Goal: Information Seeking & Learning: Learn about a topic

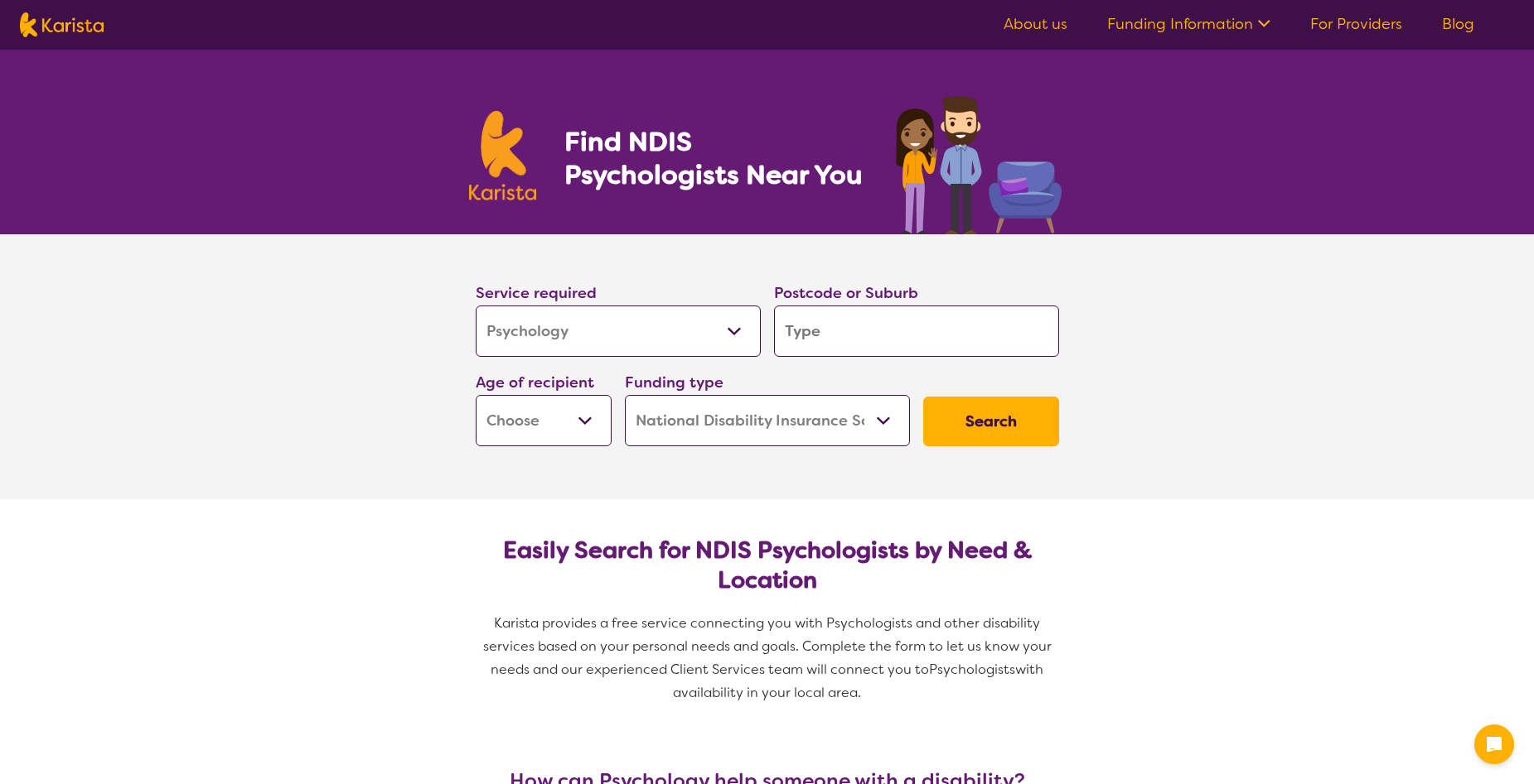
select select "Psychology"
select select "NDIS"
select select "Psychology"
select select "NDIS"
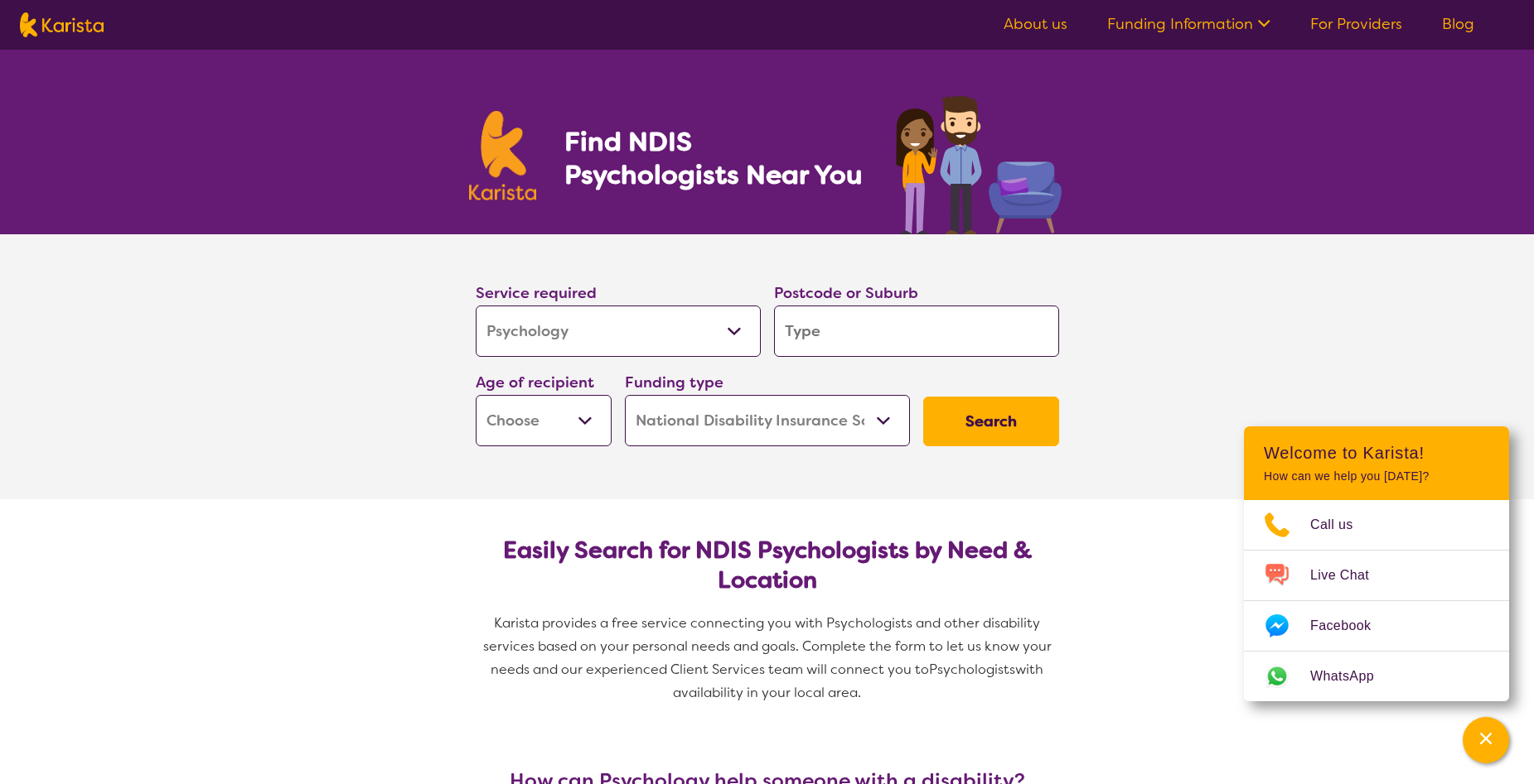
type input "4"
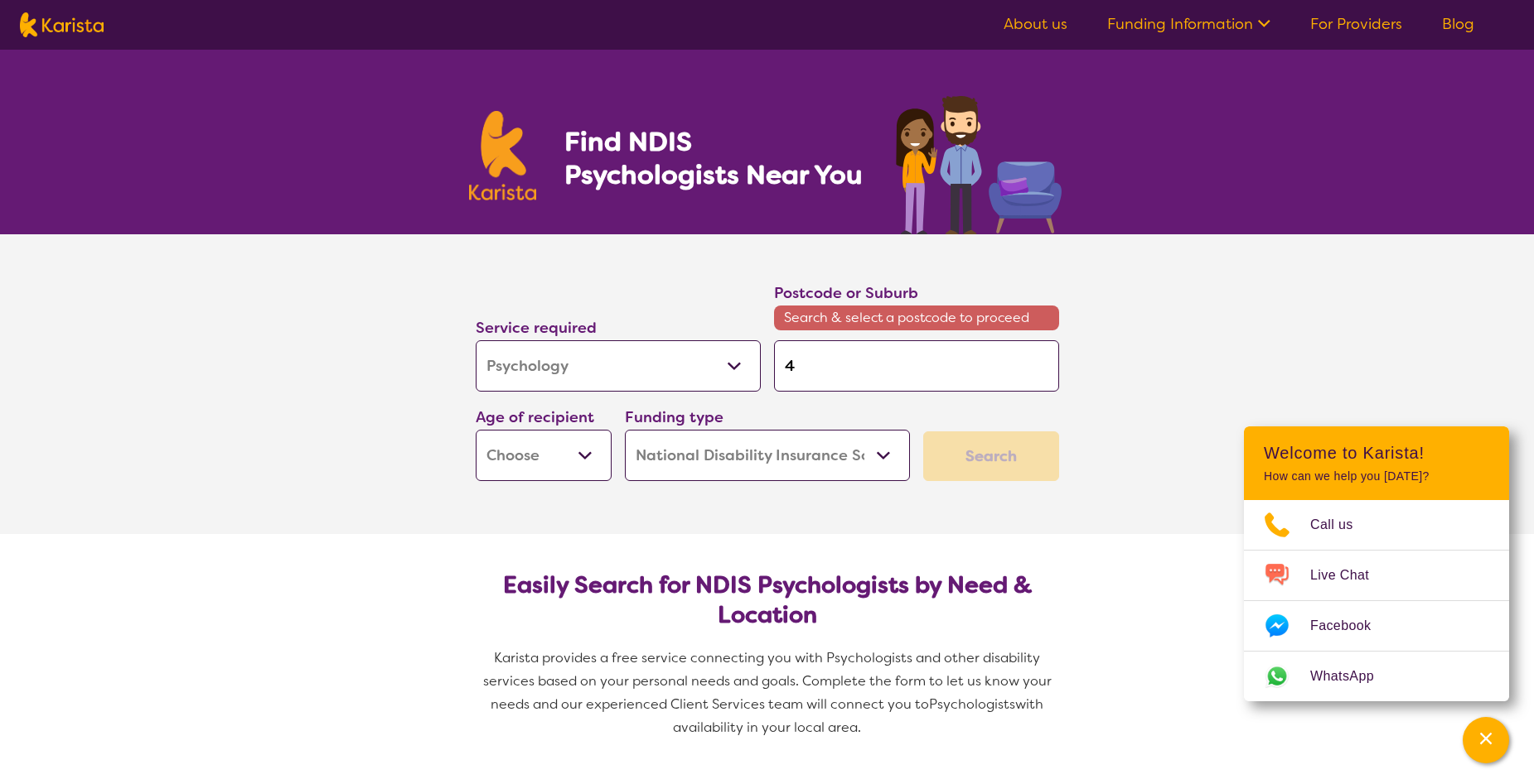
type input "43"
type input "431"
type input "4313"
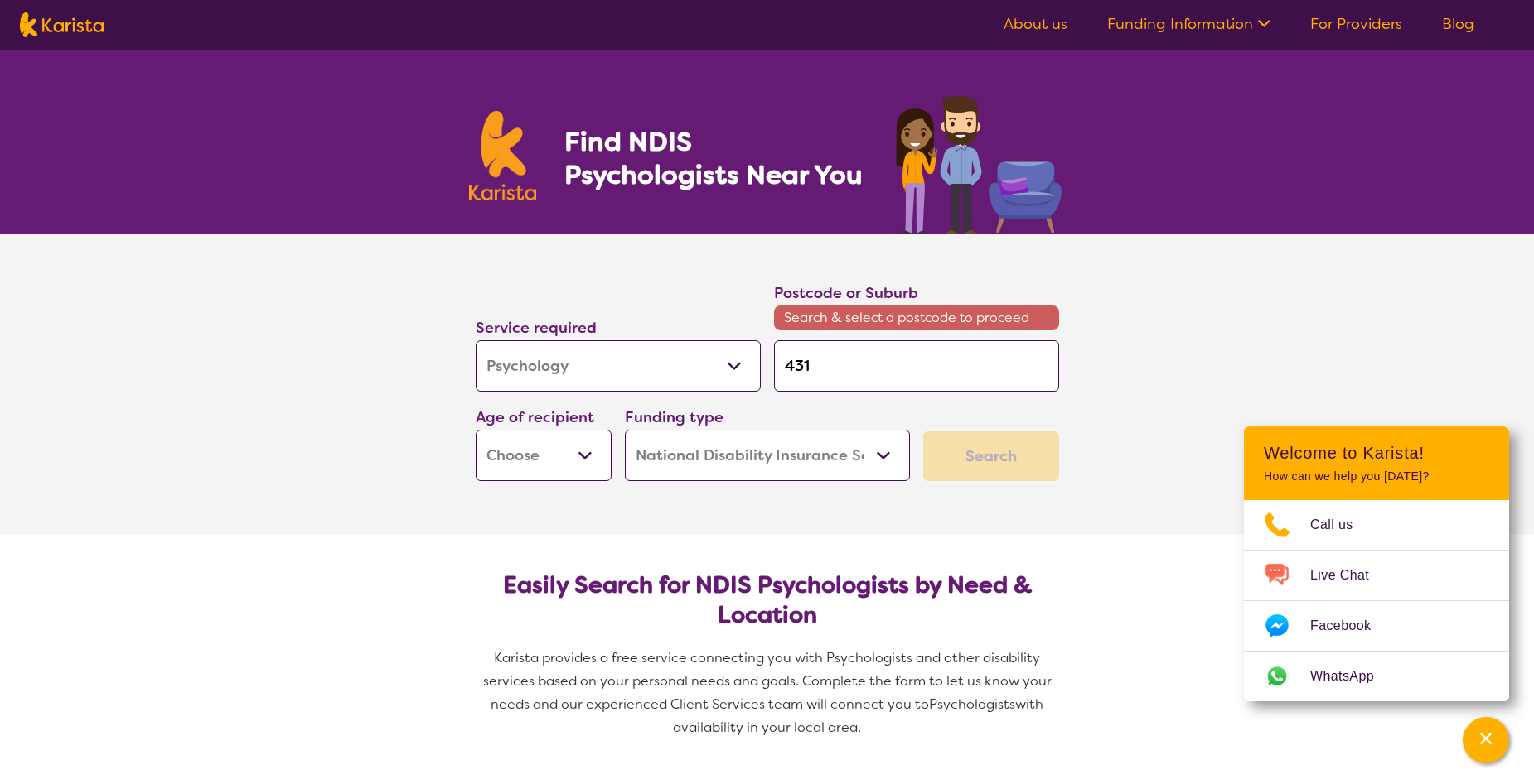
type input "4313"
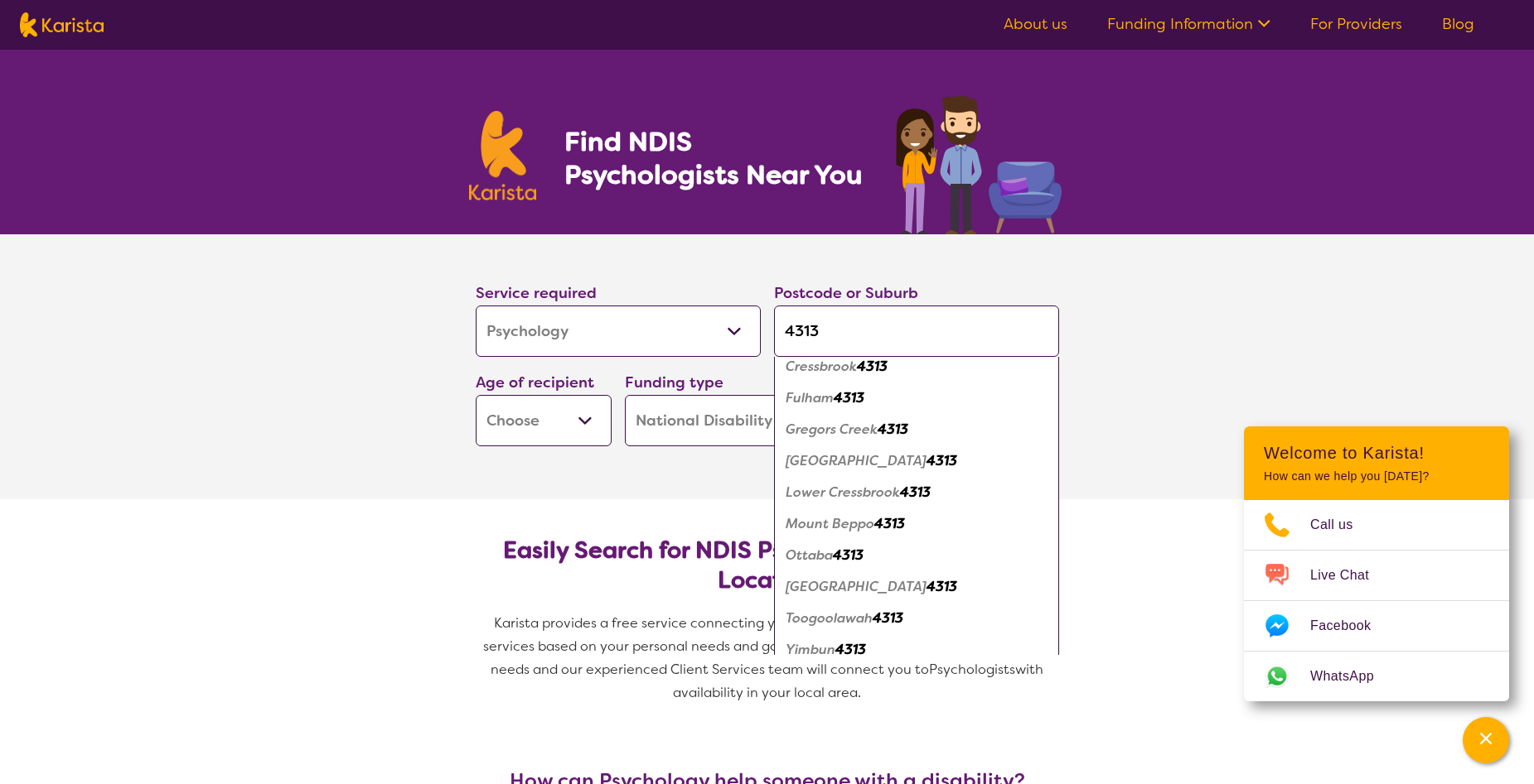
scroll to position [120, 0]
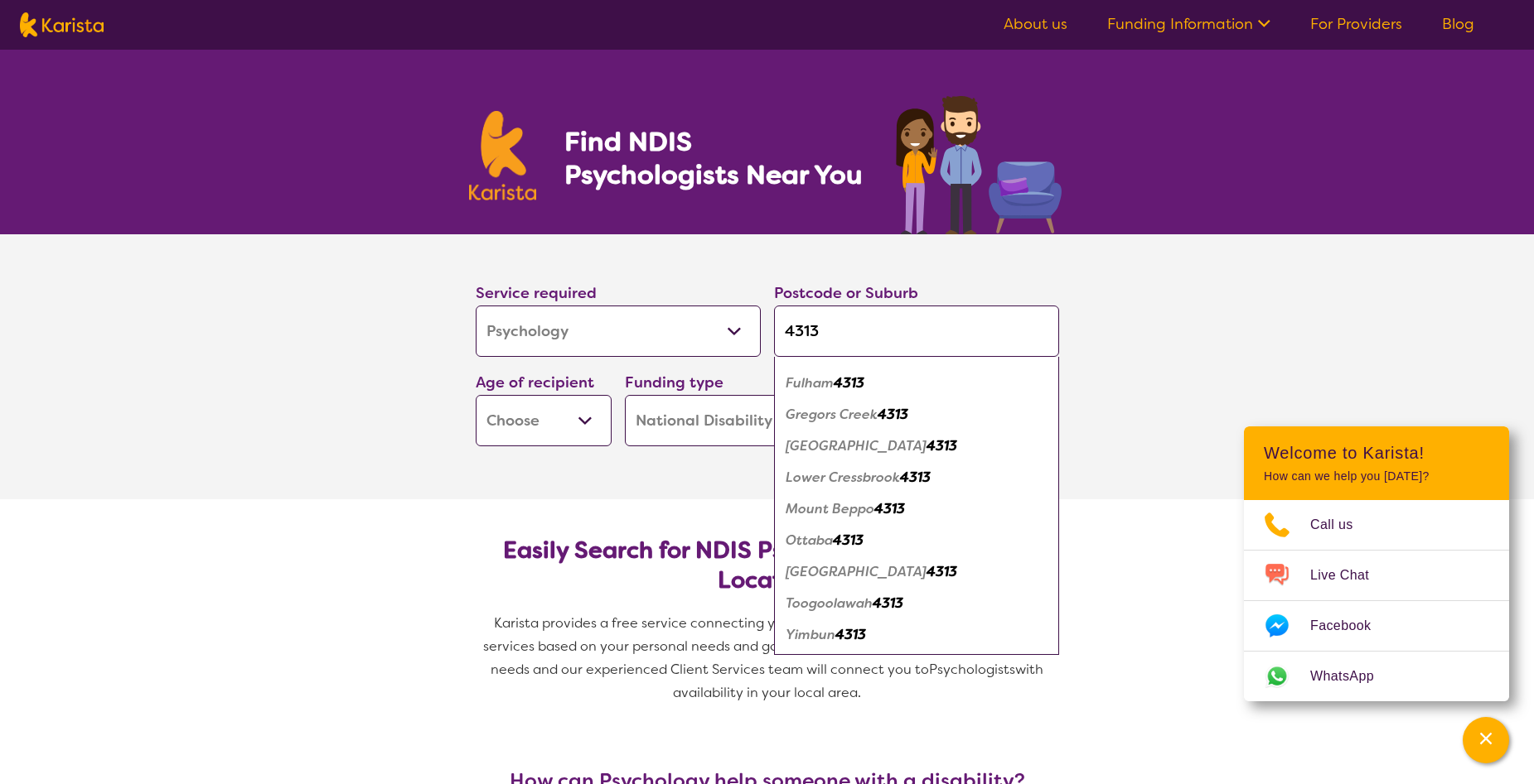
type input "4313"
click at [853, 607] on em "Toogoolawah" at bounding box center [829, 603] width 87 height 18
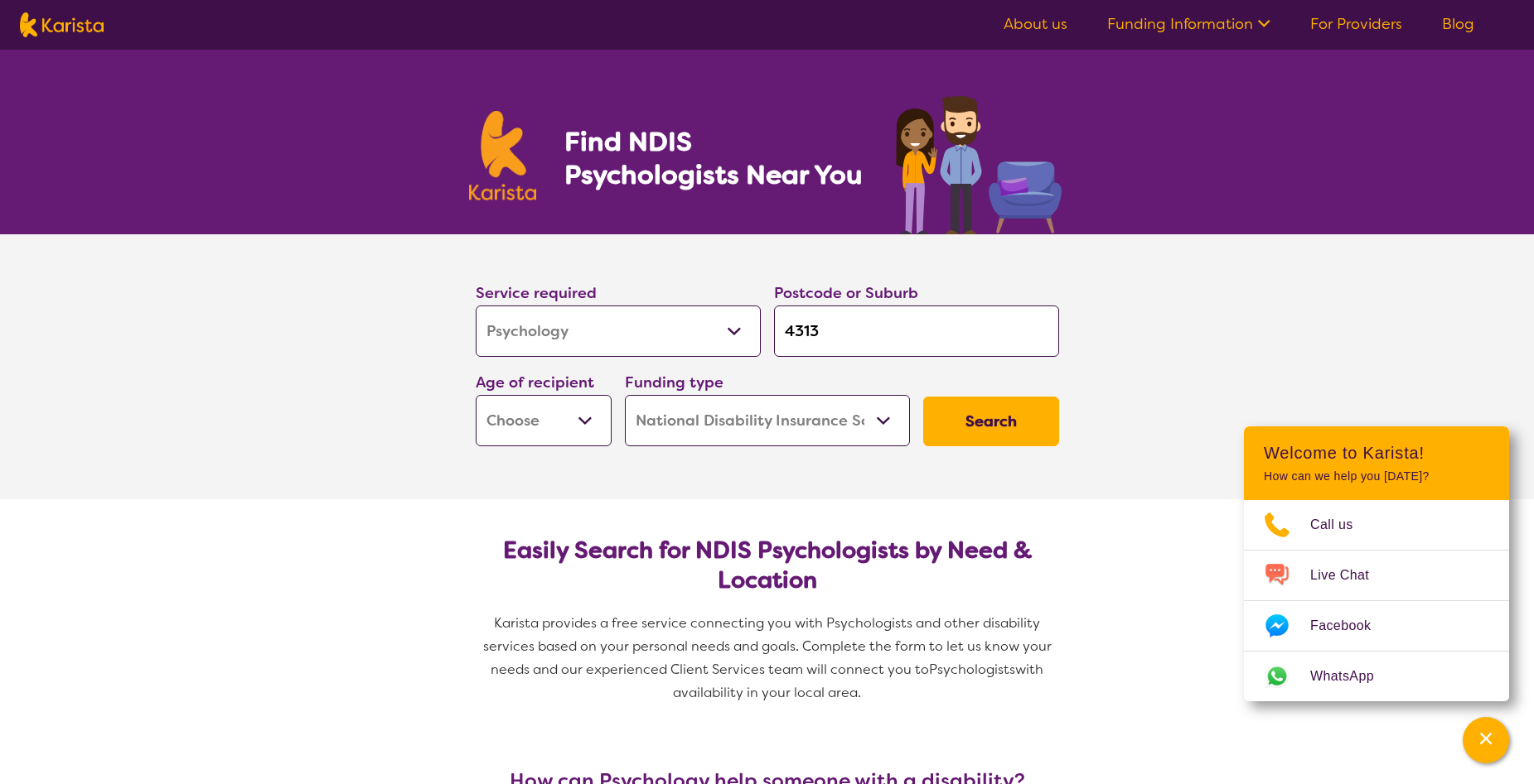
click at [581, 420] on select "Early Childhood - 0 to 9 Child - 10 to 11 Adolescent - 12 to 17 Adult - 18 to 6…" at bounding box center [543, 421] width 136 height 52
select select "AS"
click at [475, 395] on select "Early Childhood - 0 to 9 Child - 10 to 11 Adolescent - 12 to 17 Adult - 18 to 6…" at bounding box center [543, 421] width 136 height 52
select select "AS"
click at [964, 407] on button "Search" at bounding box center [991, 422] width 136 height 50
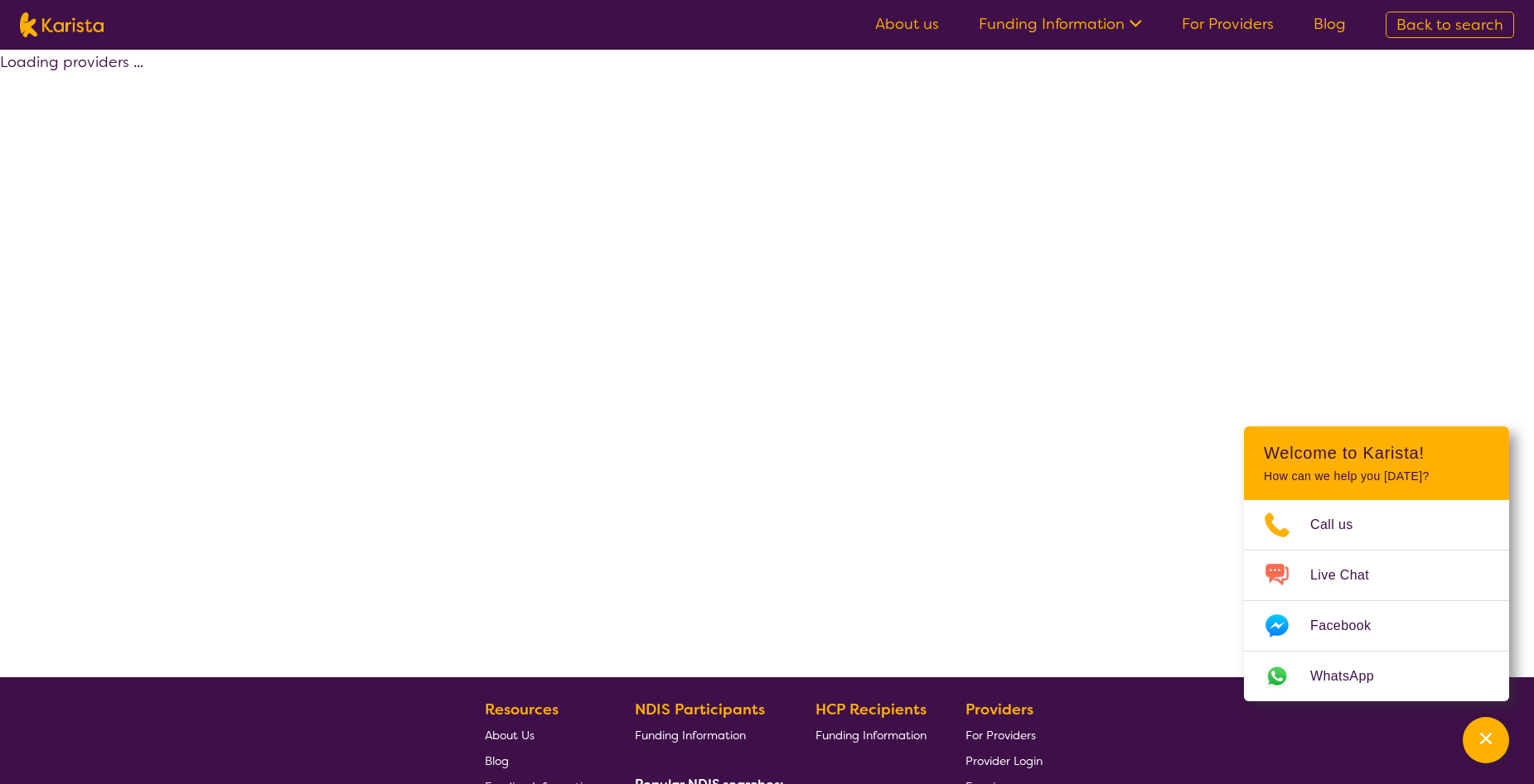
select select "by_score"
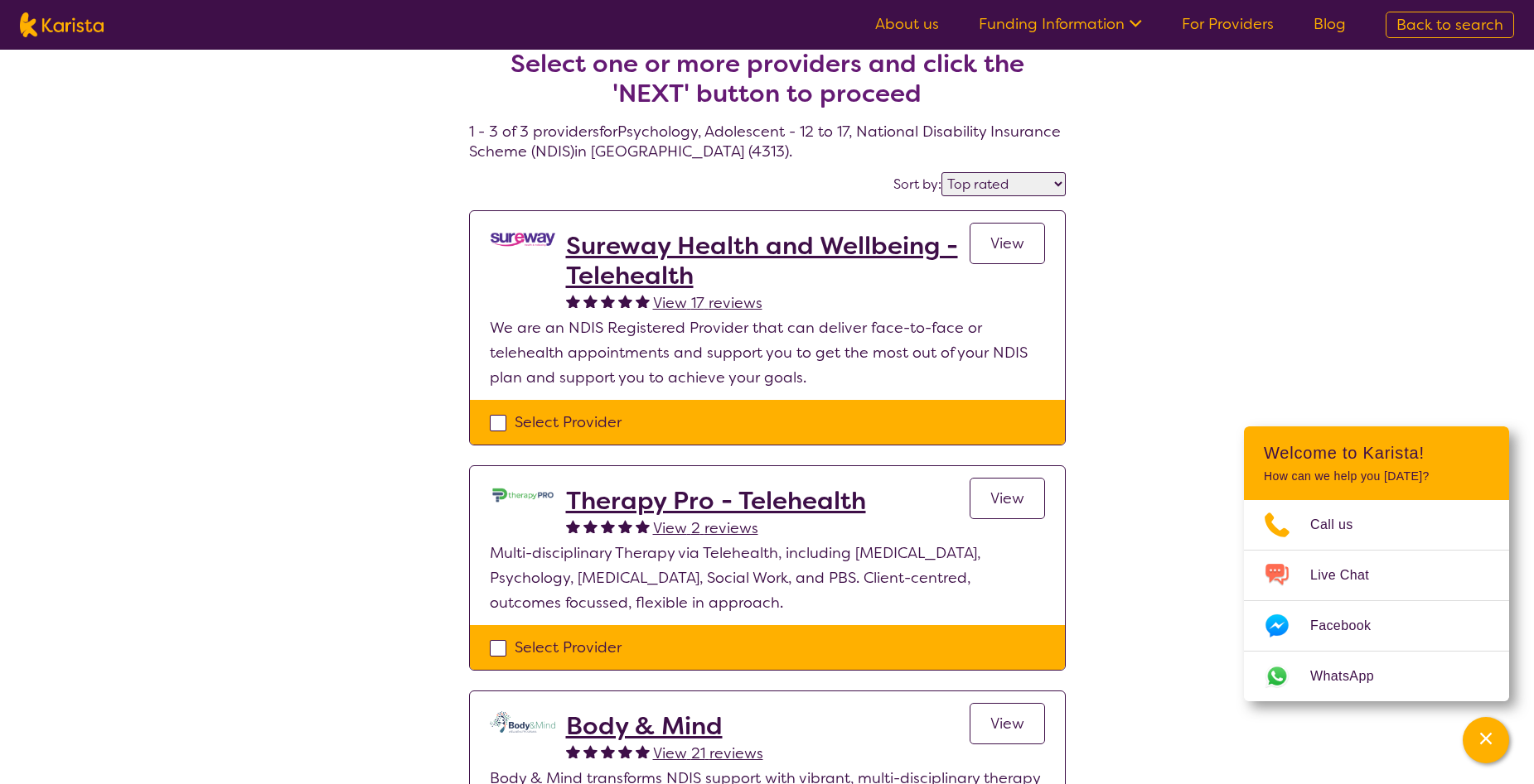
scroll to position [25, 0]
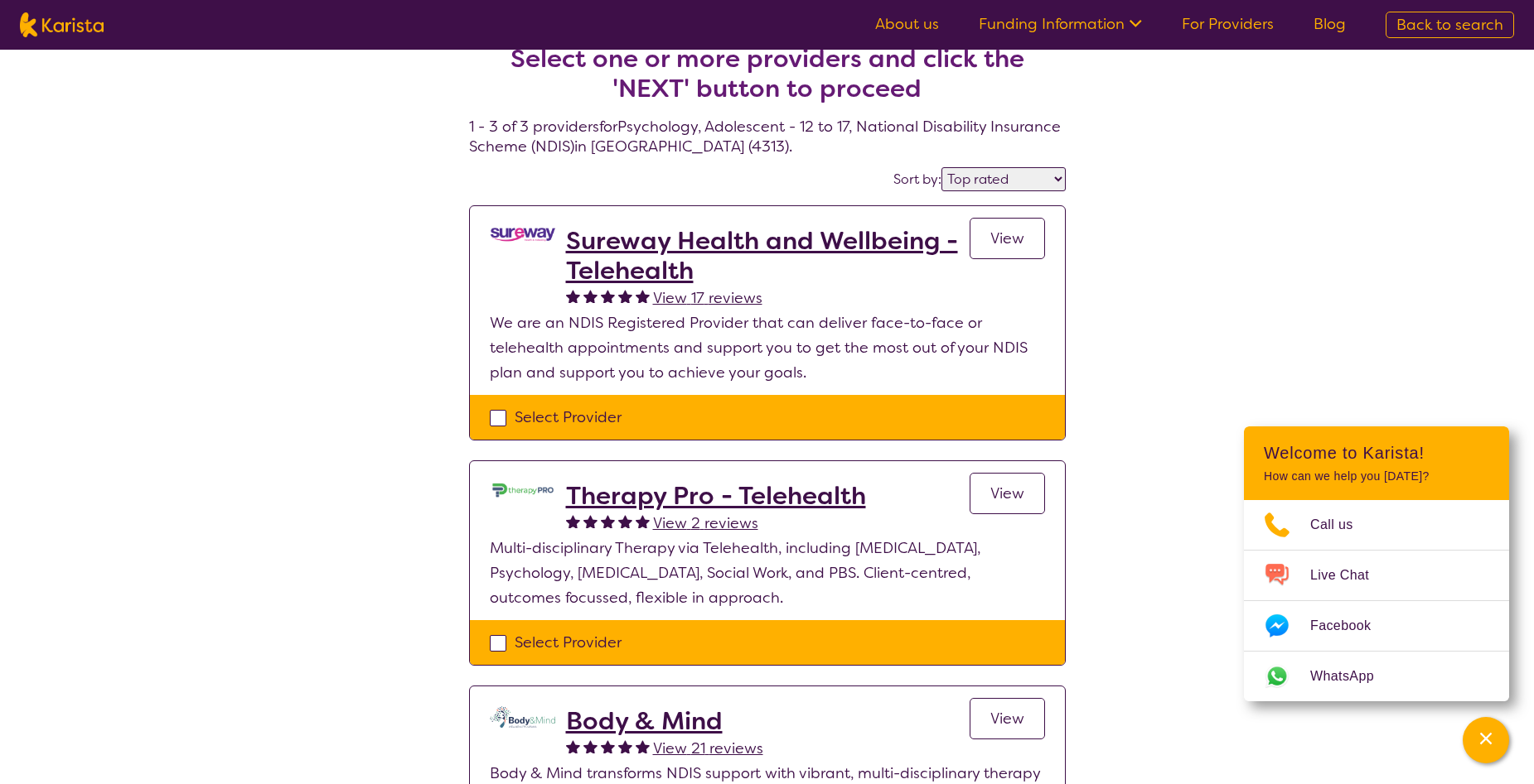
click at [637, 250] on h2 "Sureway Health and Wellbeing - Telehealth" at bounding box center [768, 256] width 404 height 60
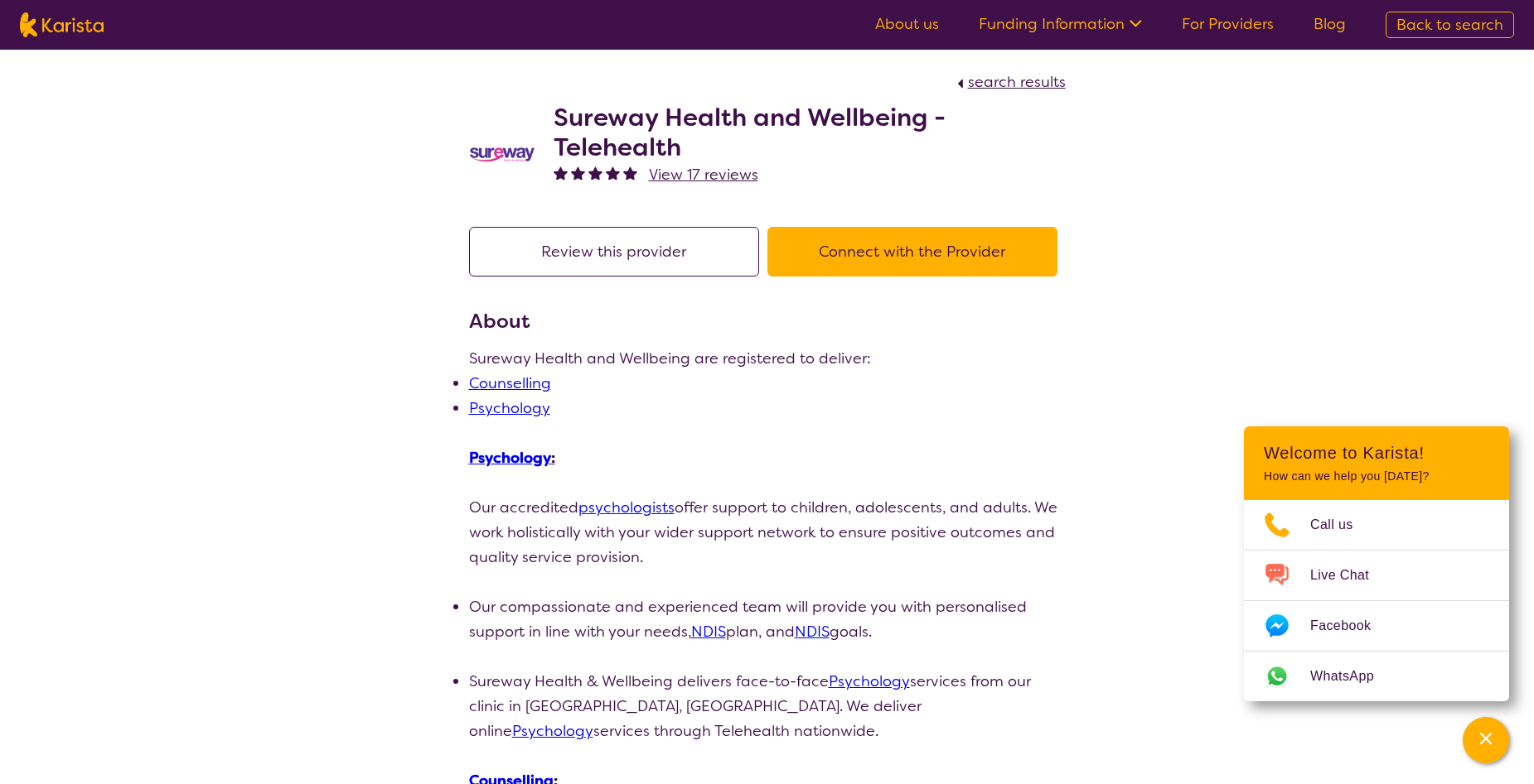
click at [1027, 88] on span "search results" at bounding box center [1016, 82] width 98 height 20
select select "by_score"
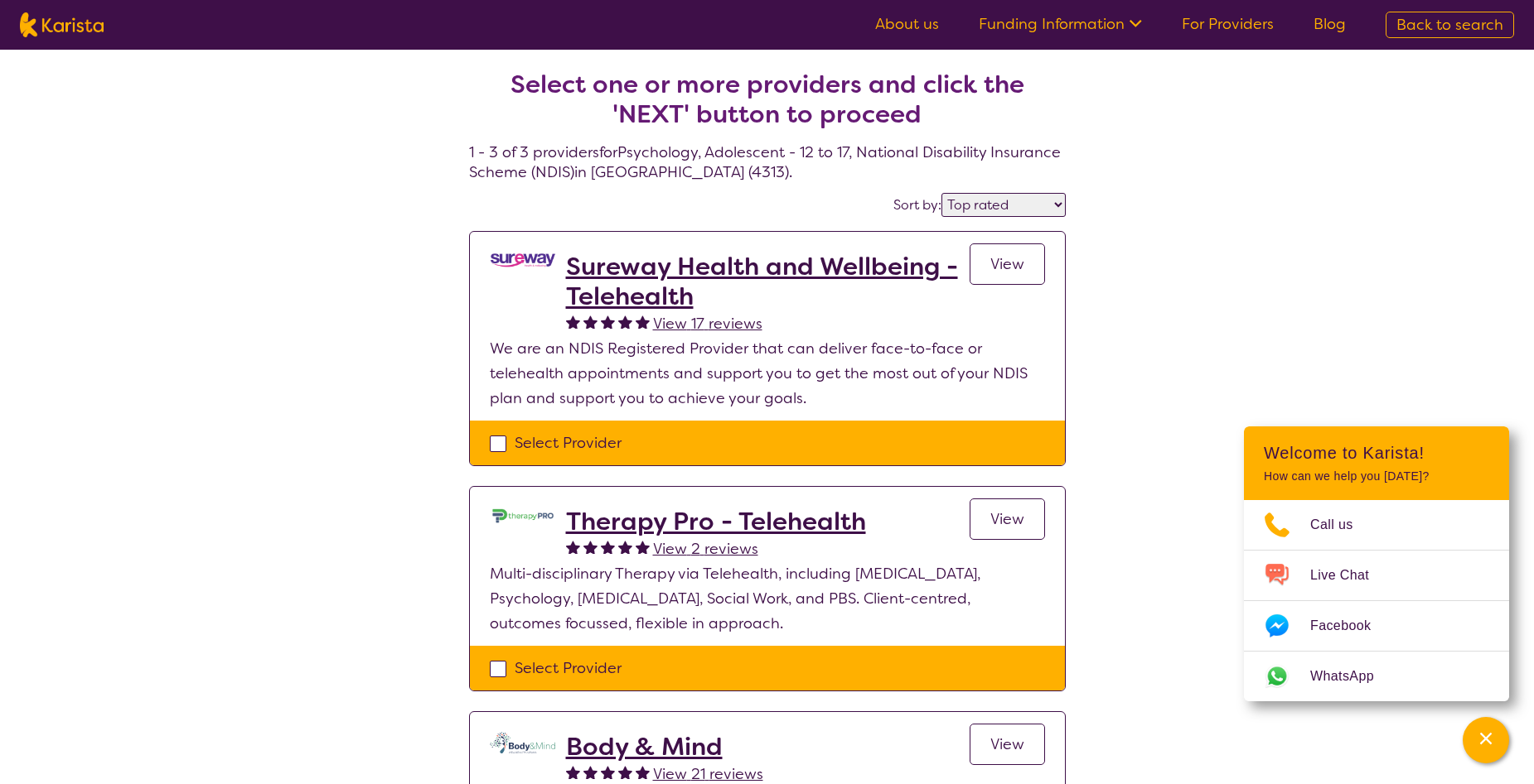
click at [586, 518] on h2 "Therapy Pro - Telehealth" at bounding box center [716, 522] width 300 height 30
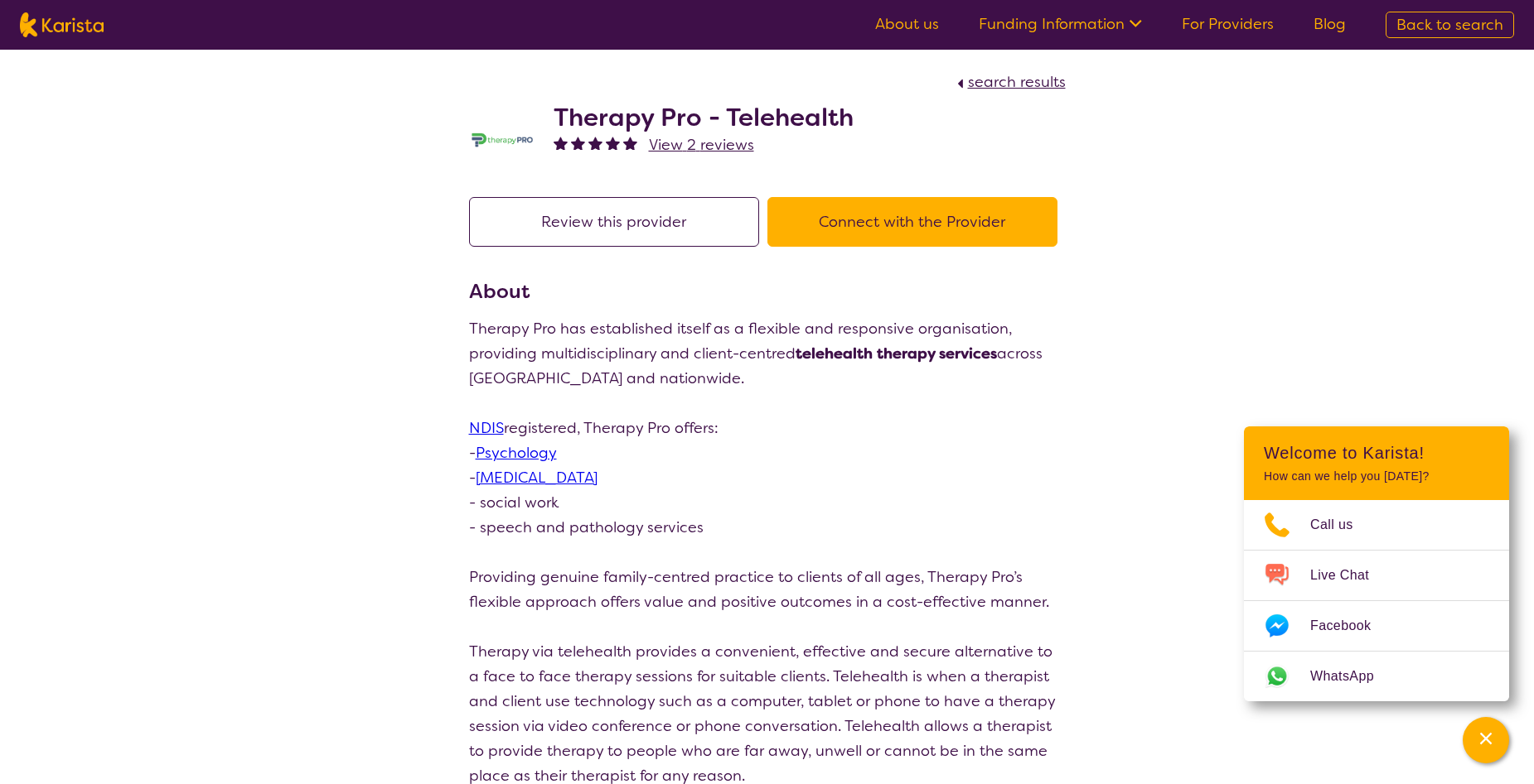
click at [1010, 79] on span "search results" at bounding box center [1016, 82] width 98 height 20
select select "by_score"
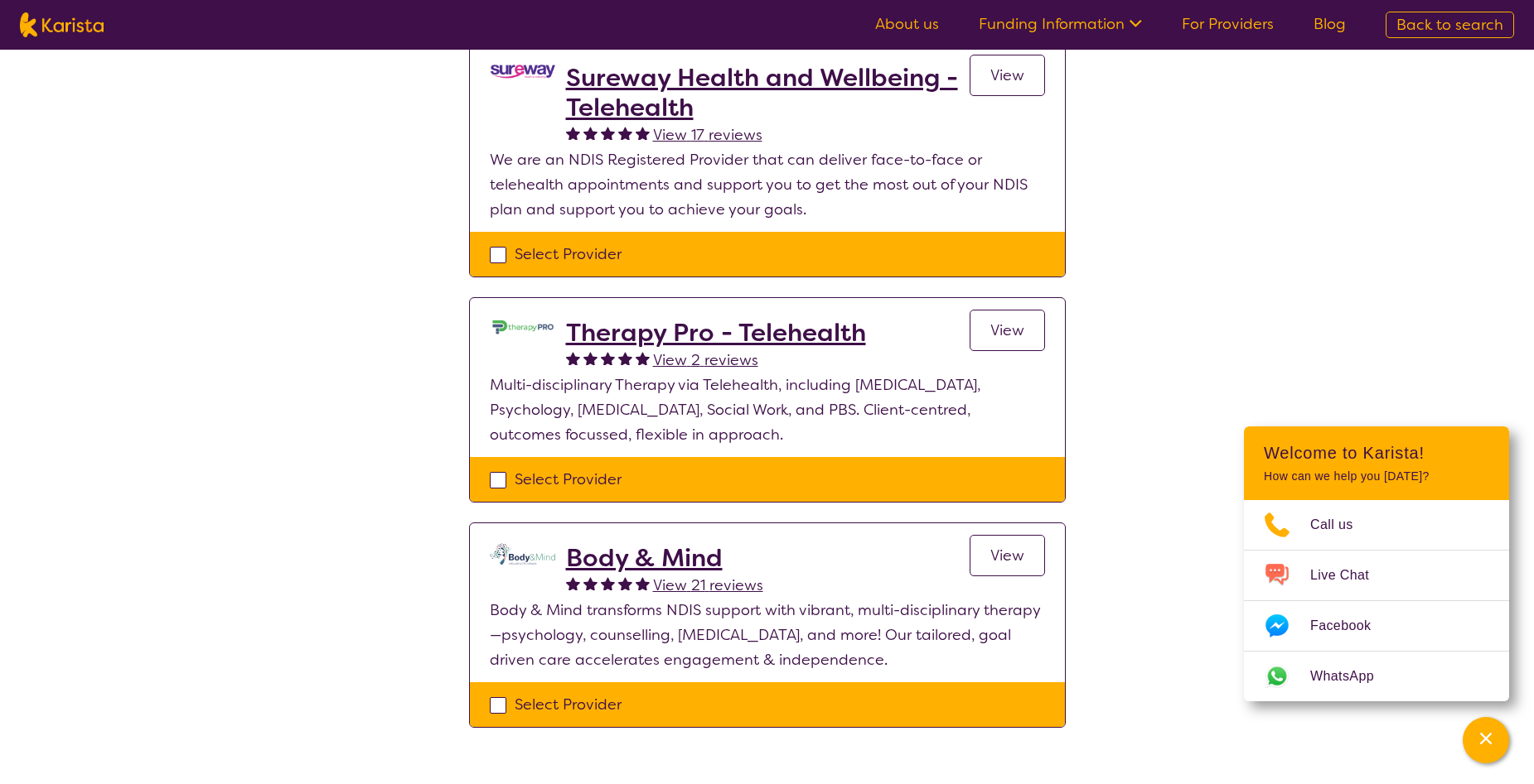
scroll to position [190, 0]
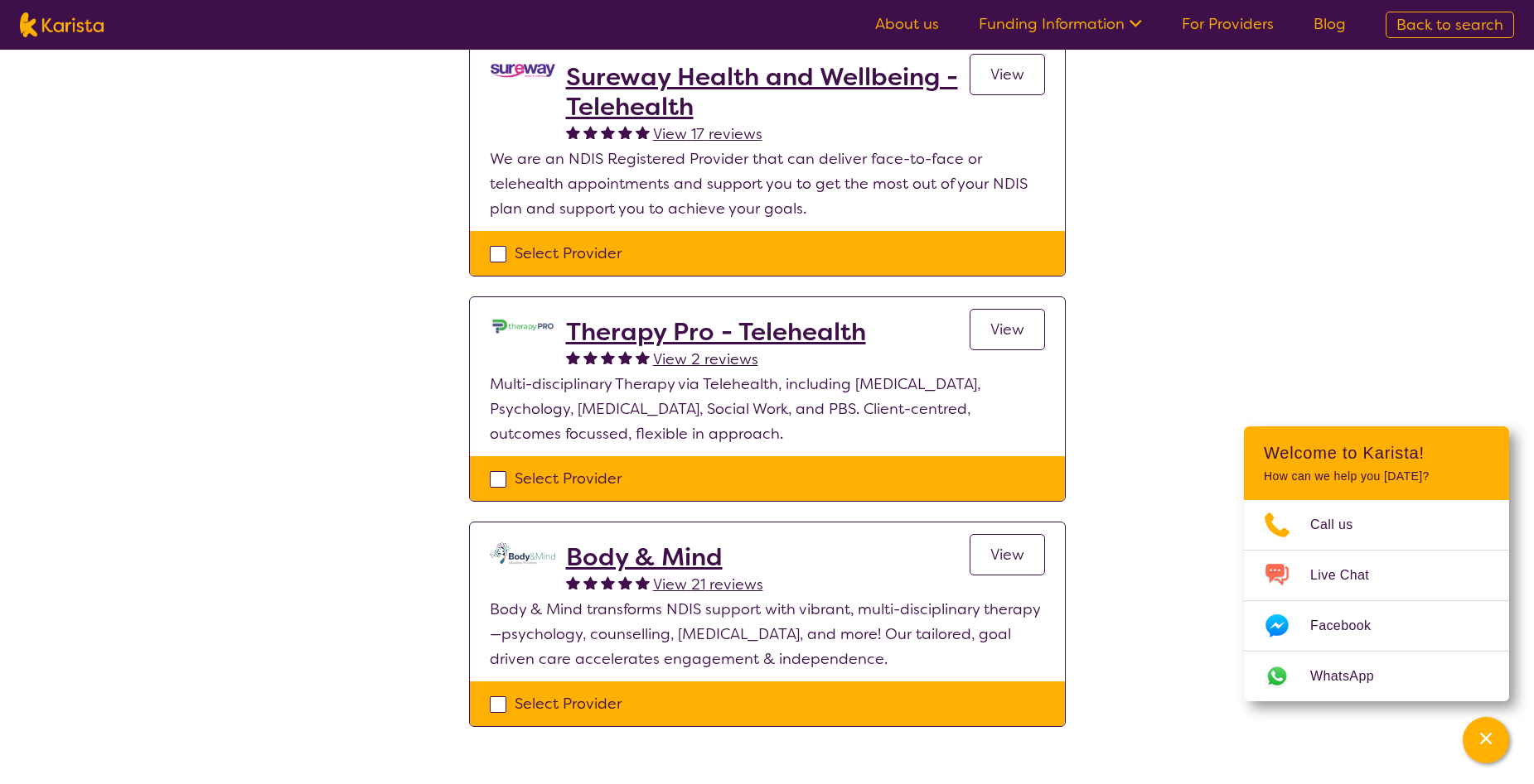
click at [658, 557] on h2 "Body & Mind" at bounding box center [665, 558] width 197 height 30
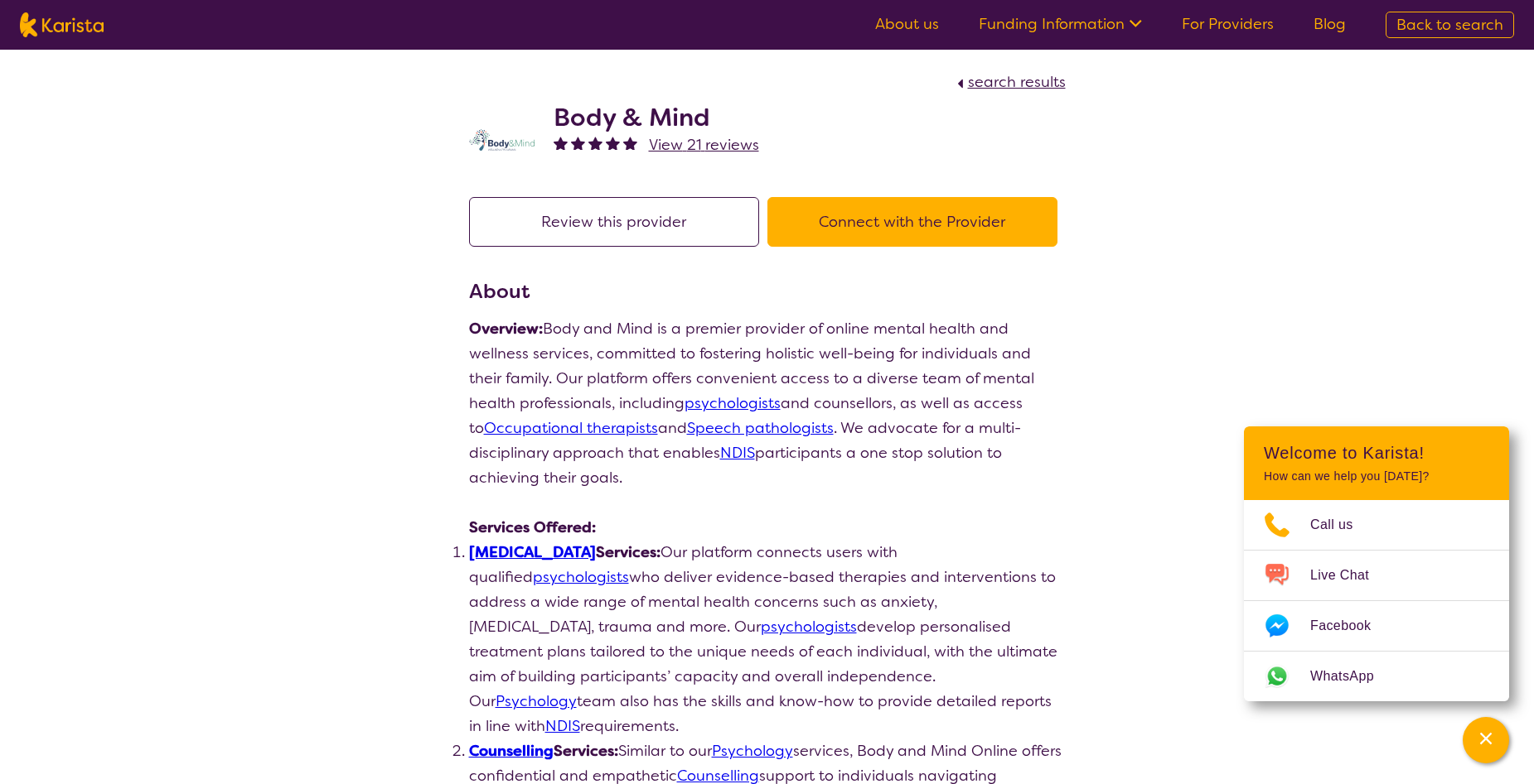
select select "by_score"
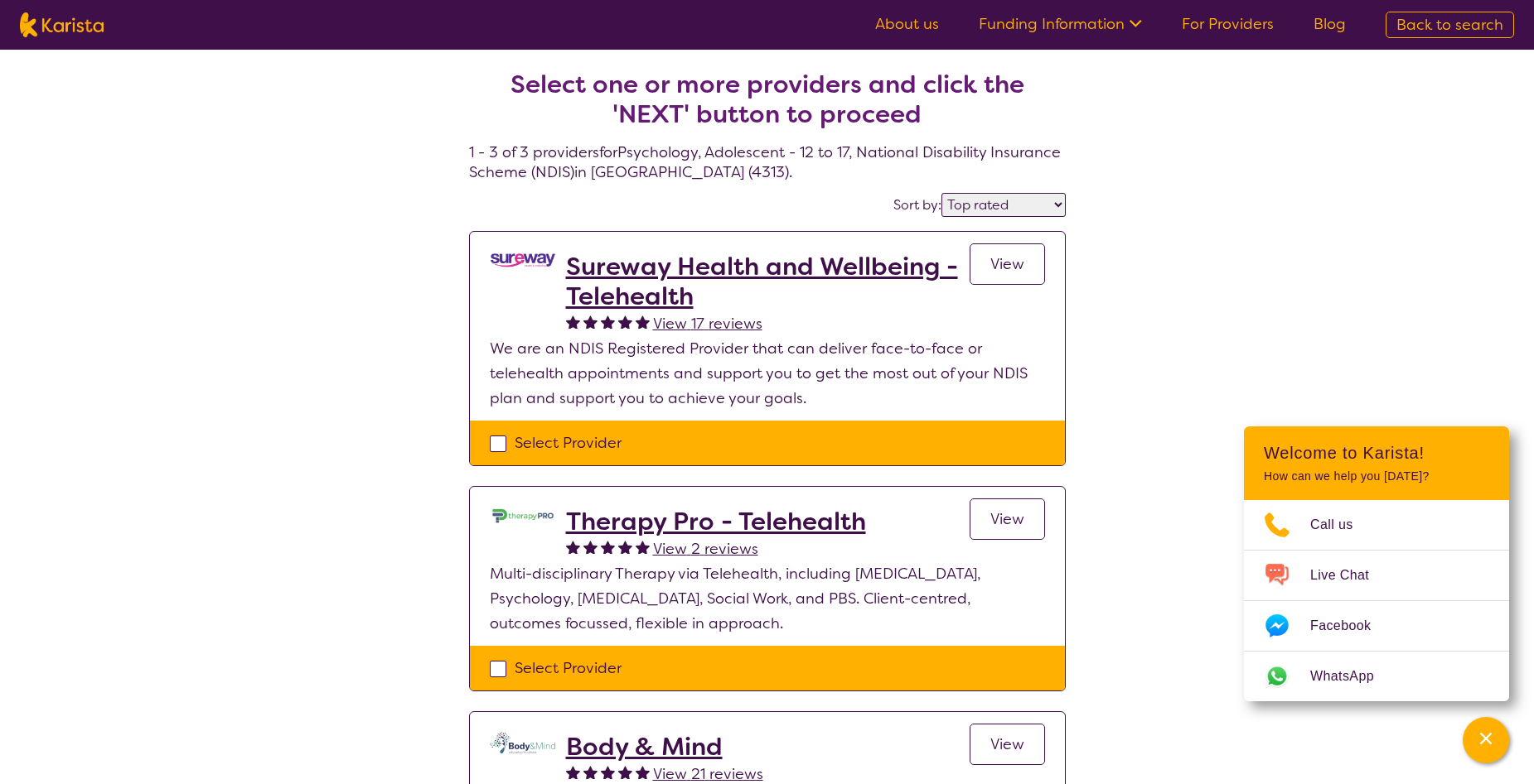
scroll to position [190, 0]
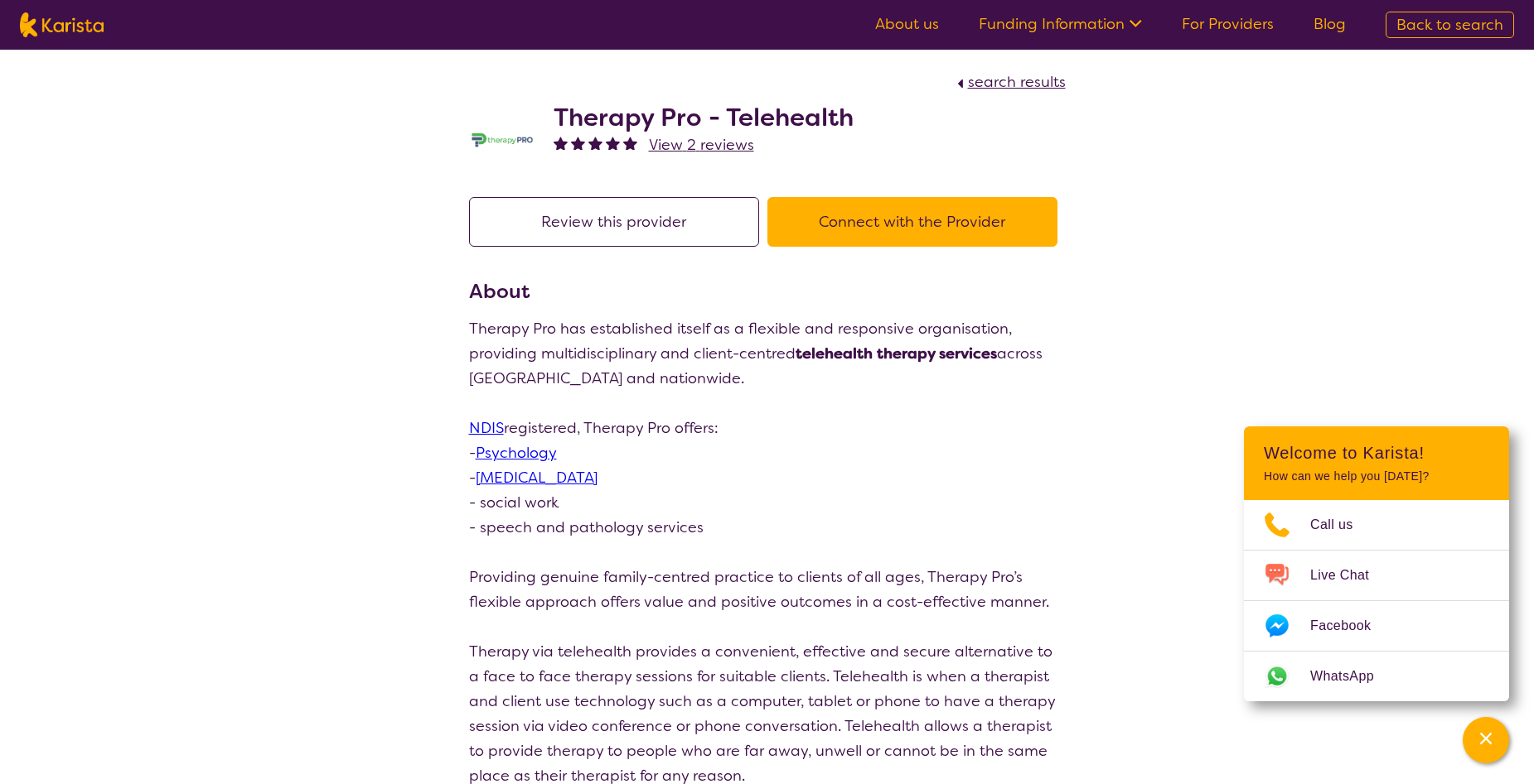
select select "by_score"
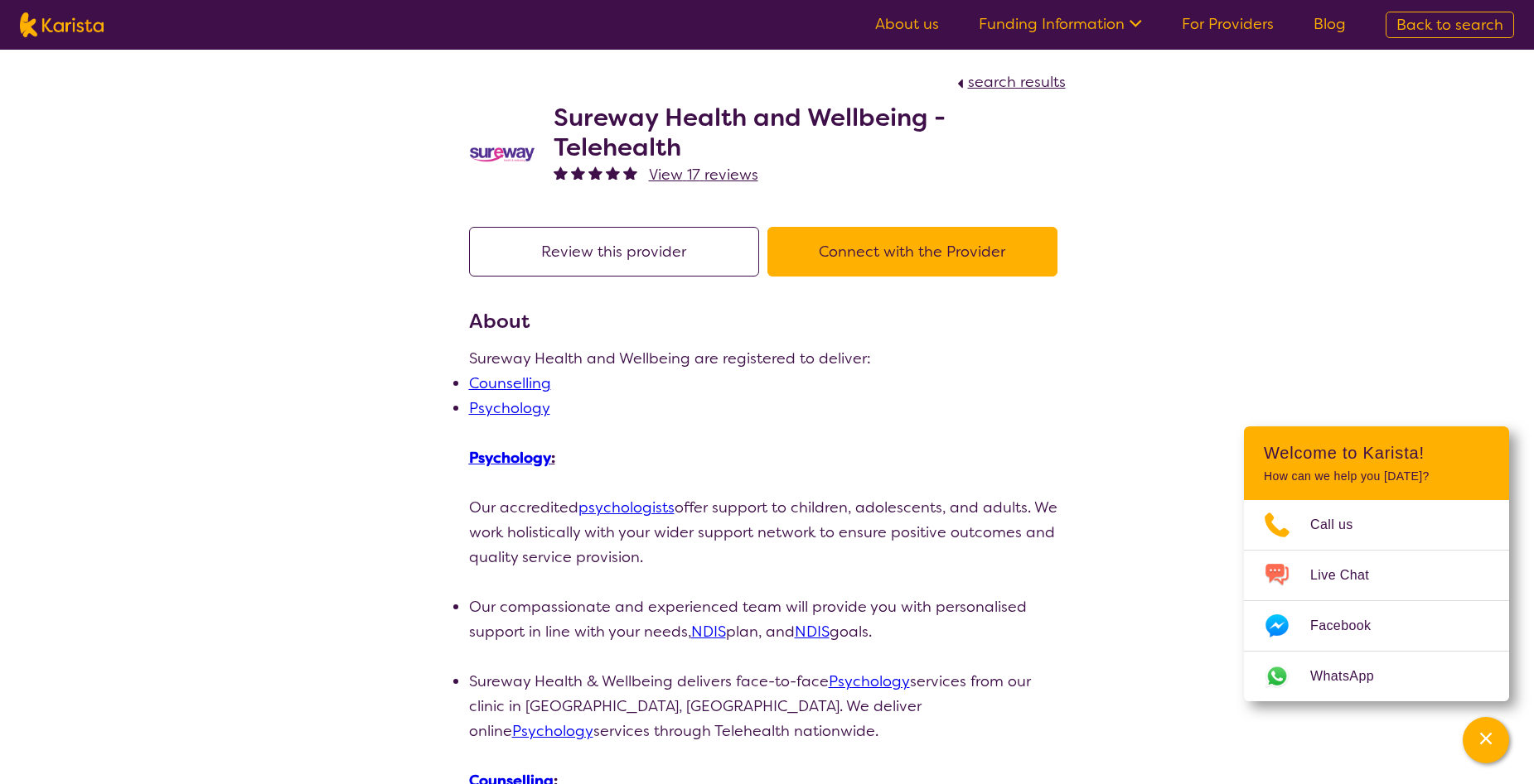
select select "by_score"
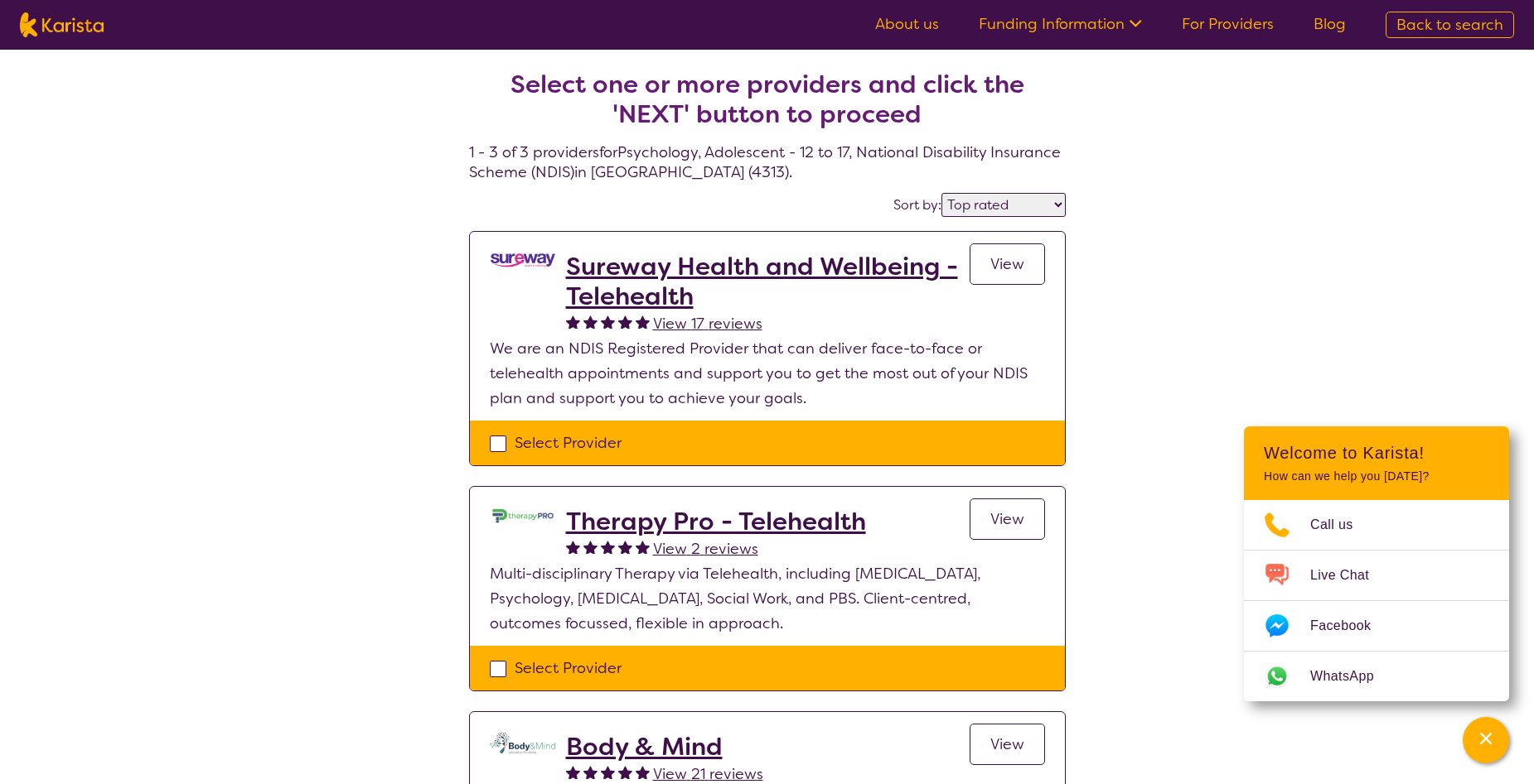
scroll to position [25, 0]
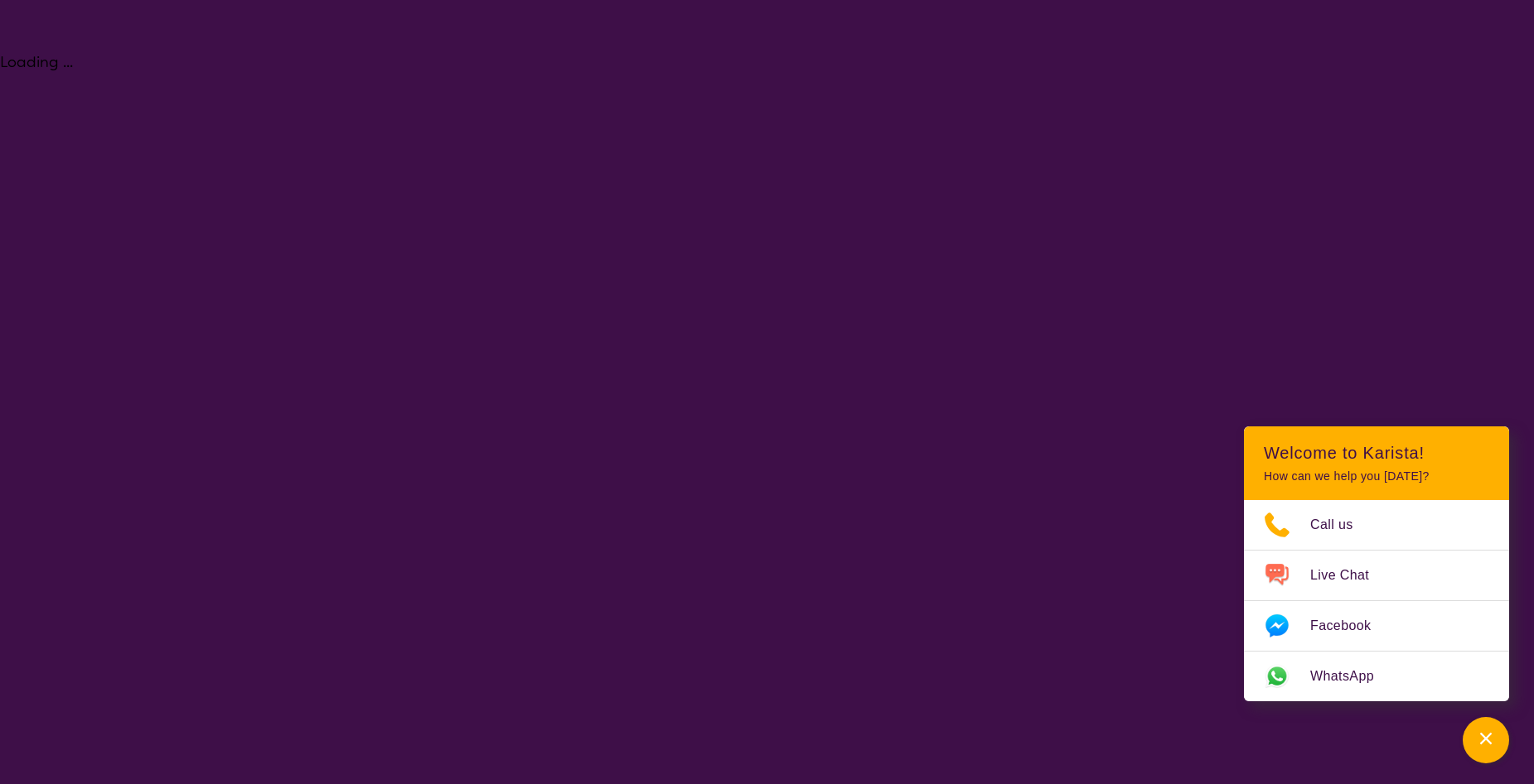
select select "Psychology"
select select "AS"
select select "NDIS"
select select "Psychology"
select select "AS"
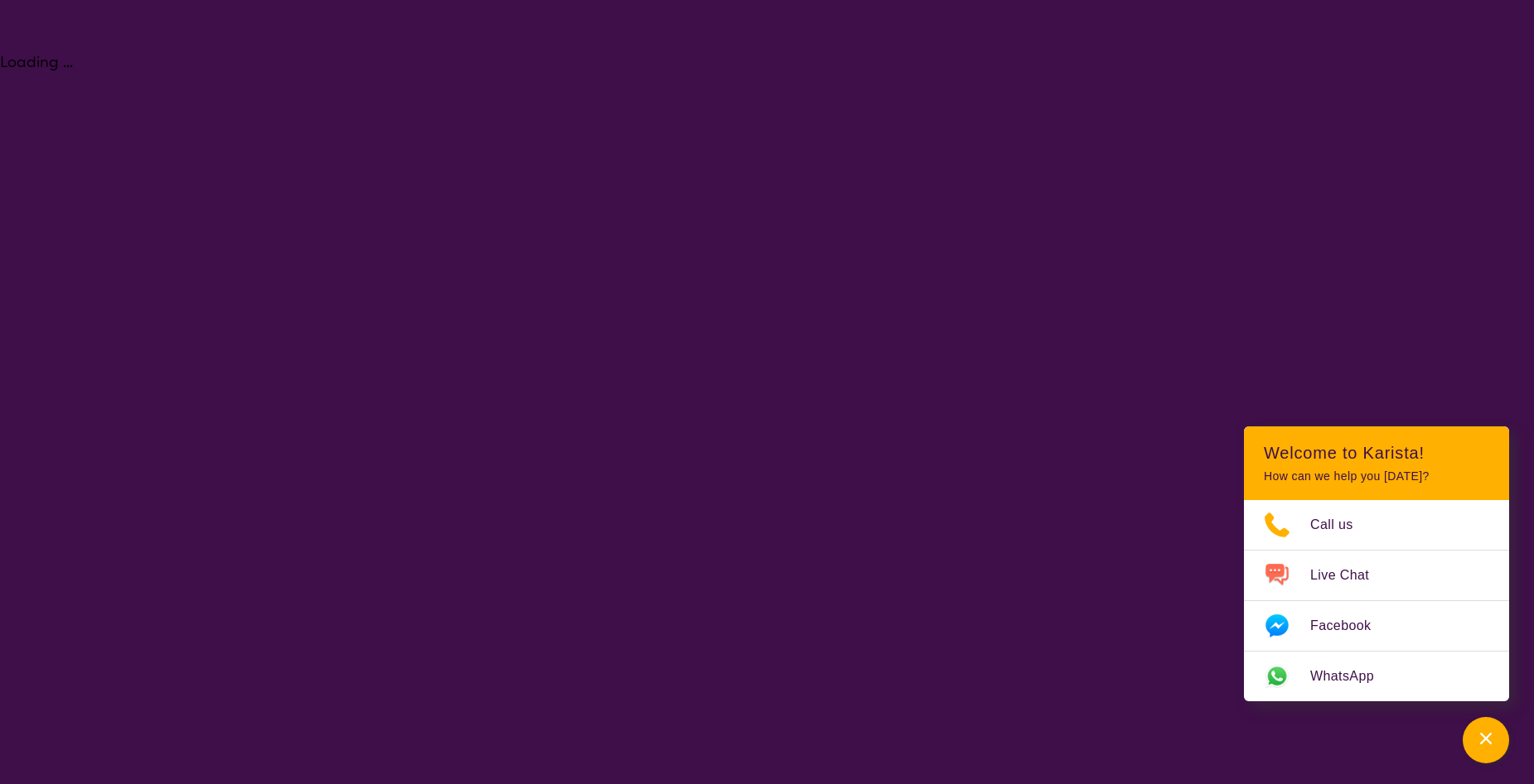
select select "NDIS"
